Goal: Find specific page/section: Find specific page/section

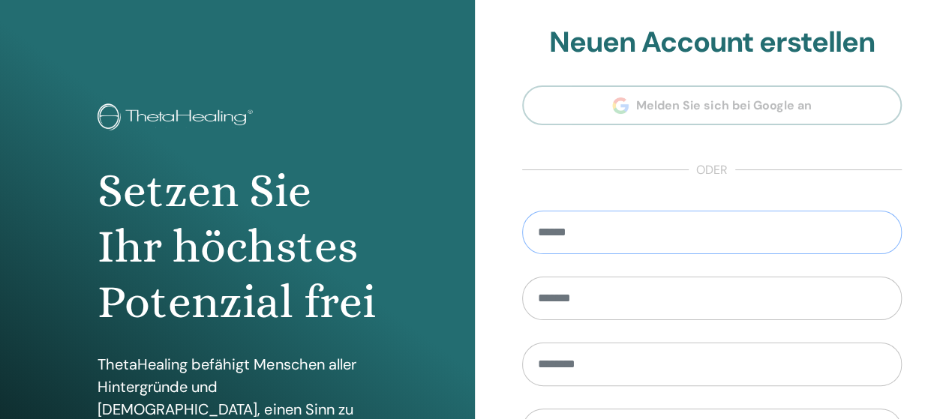
click at [586, 236] on input "email" at bounding box center [712, 232] width 380 height 43
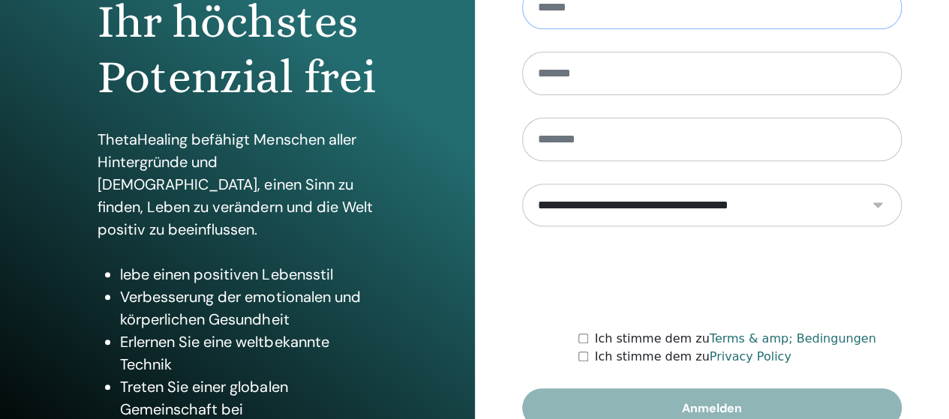
scroll to position [300, 0]
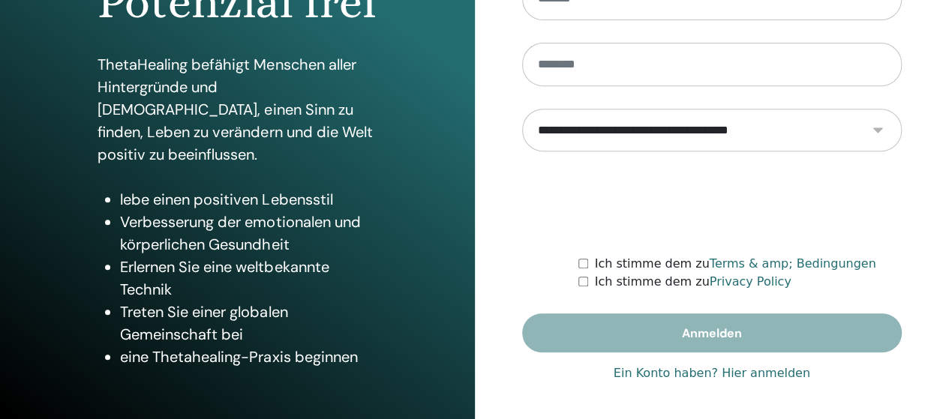
click at [754, 376] on link "Ein Konto haben? Hier anmelden" at bounding box center [711, 373] width 196 height 18
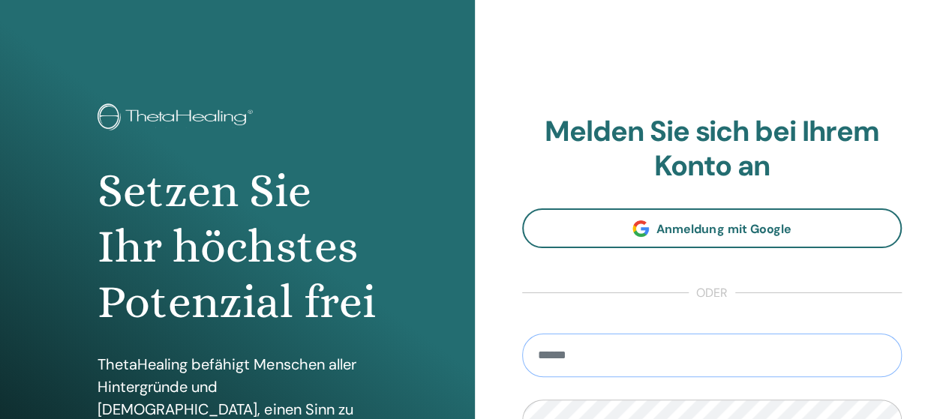
click at [585, 356] on input "email" at bounding box center [712, 355] width 380 height 43
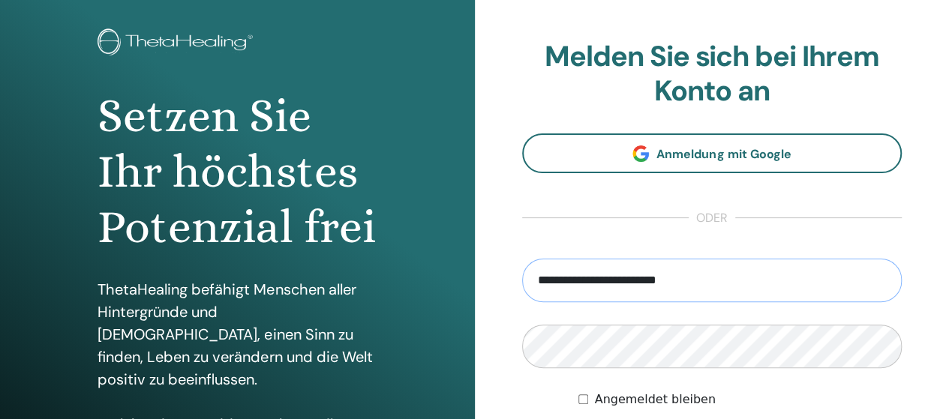
type input "**********"
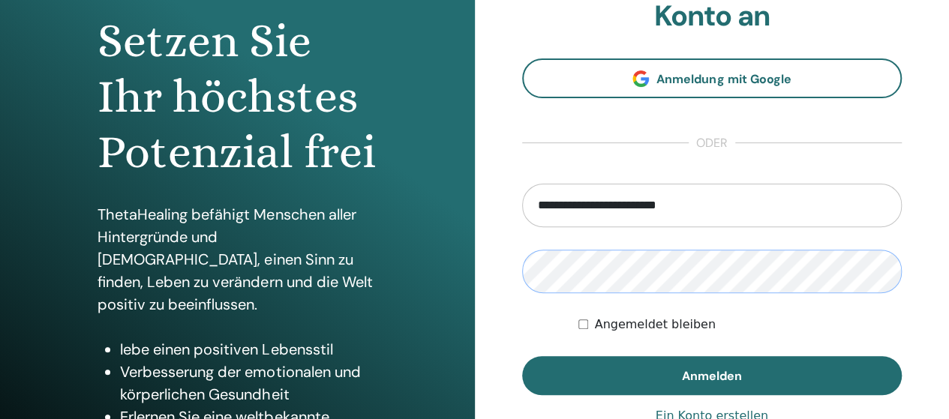
scroll to position [225, 0]
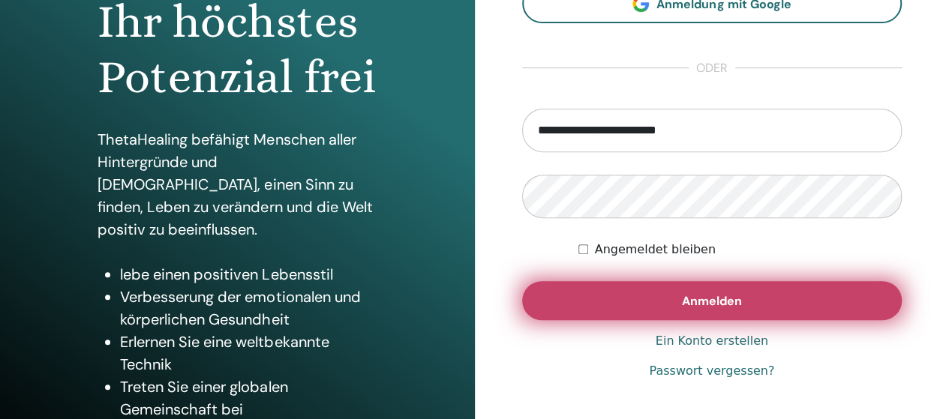
click at [695, 308] on button "Anmelden" at bounding box center [712, 300] width 380 height 39
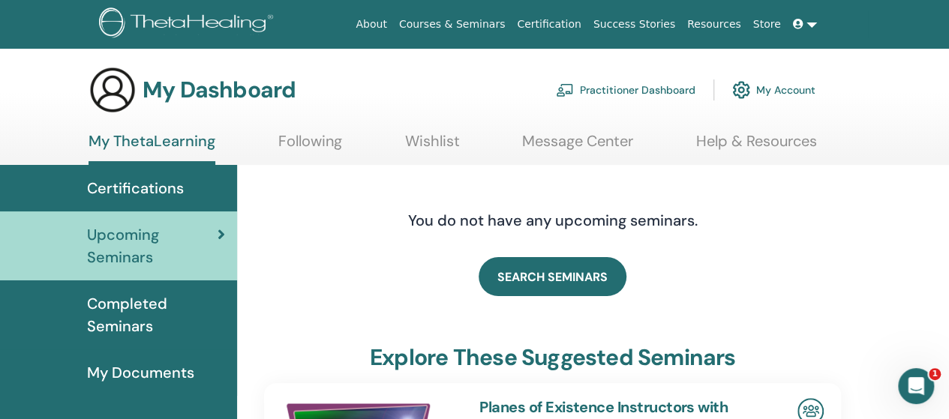
click at [116, 313] on span "Completed Seminars" at bounding box center [156, 314] width 138 height 45
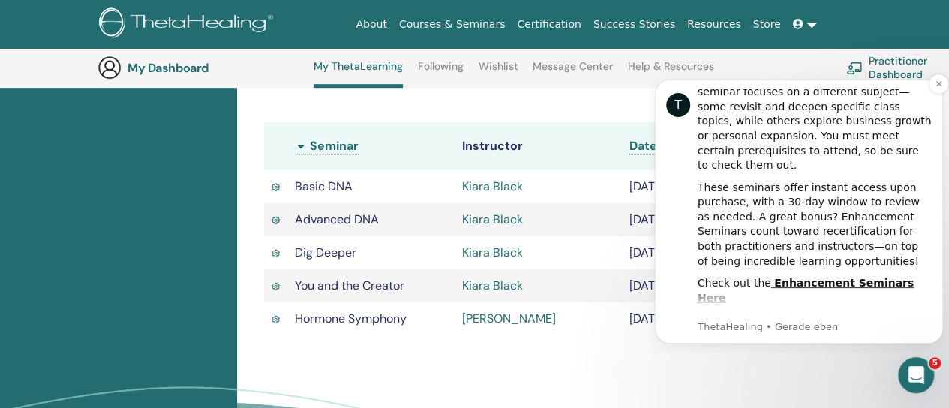
scroll to position [375, 0]
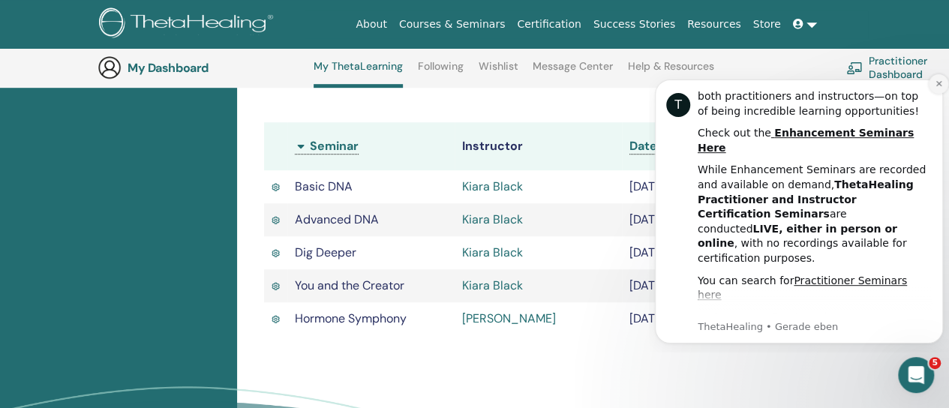
click at [935, 85] on icon "Dismiss notification" at bounding box center [938, 83] width 8 height 8
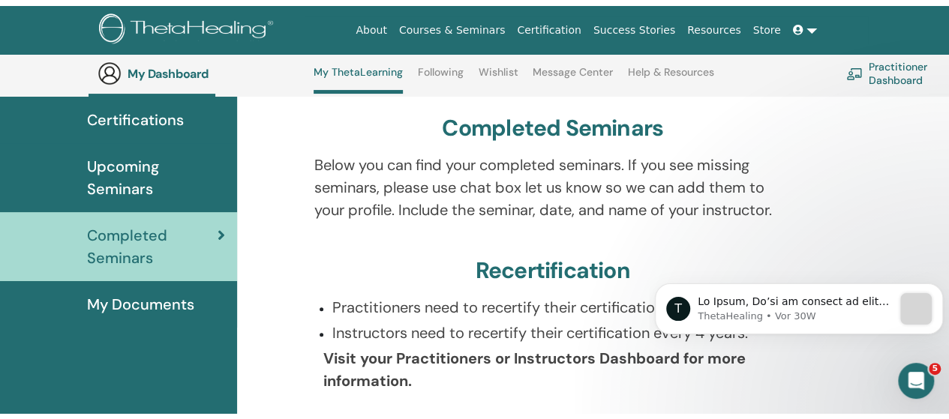
scroll to position [0, 0]
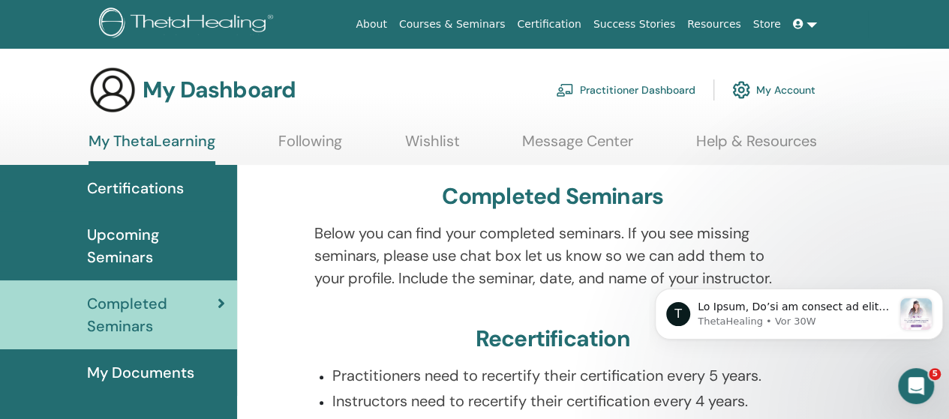
click at [463, 22] on link "Courses & Seminars" at bounding box center [452, 24] width 118 height 28
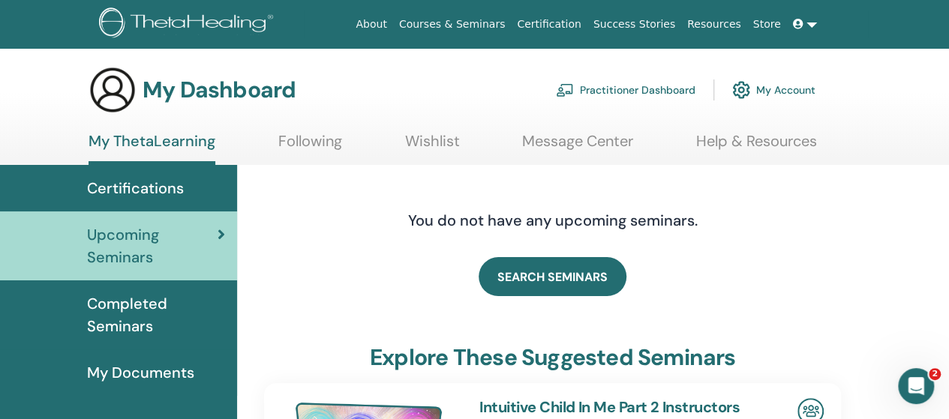
click at [113, 308] on span "Completed Seminars" at bounding box center [156, 314] width 138 height 45
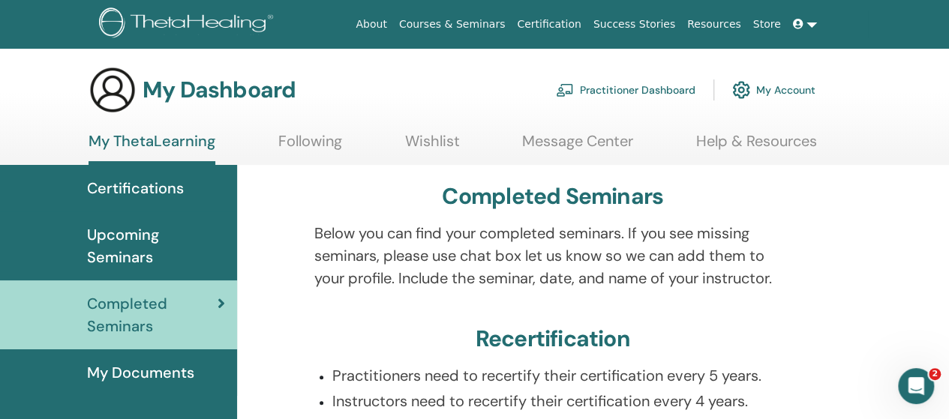
click at [480, 26] on link "Courses & Seminars" at bounding box center [452, 24] width 118 height 28
